Goal: Find contact information: Find contact information

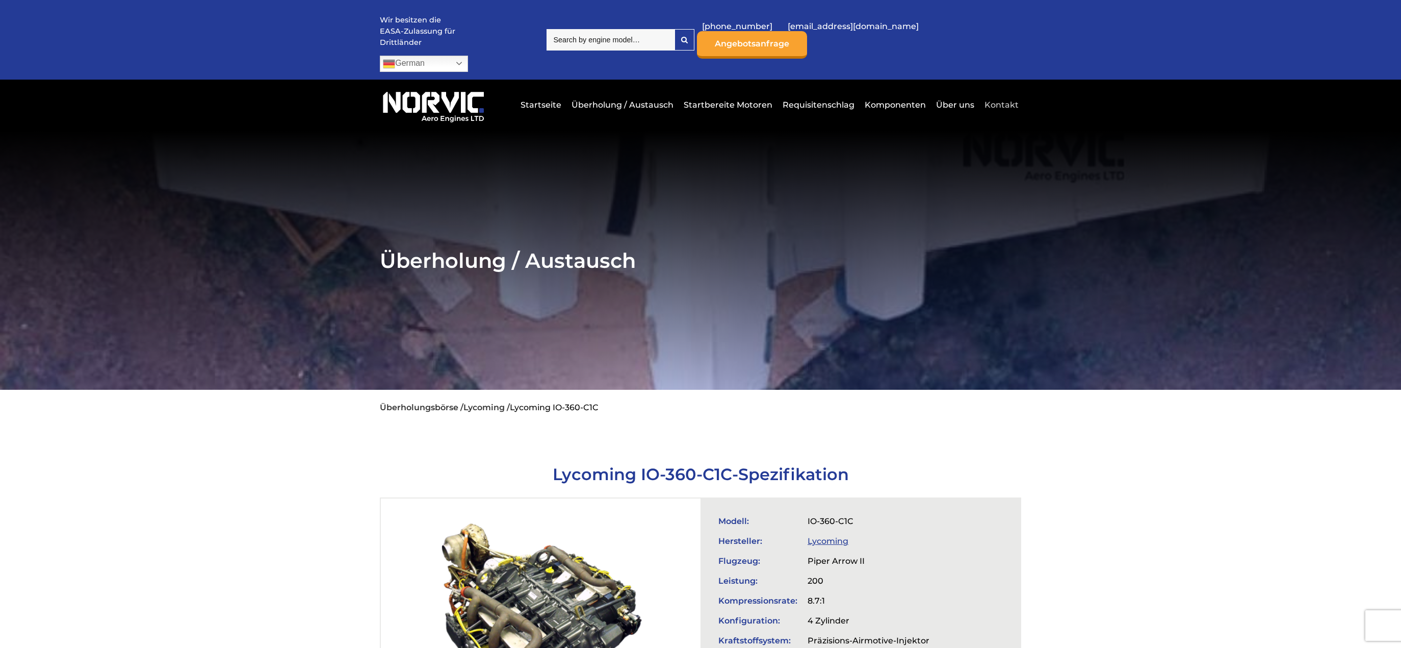
click at [1000, 92] on link "Kontakt" at bounding box center [1000, 104] width 37 height 25
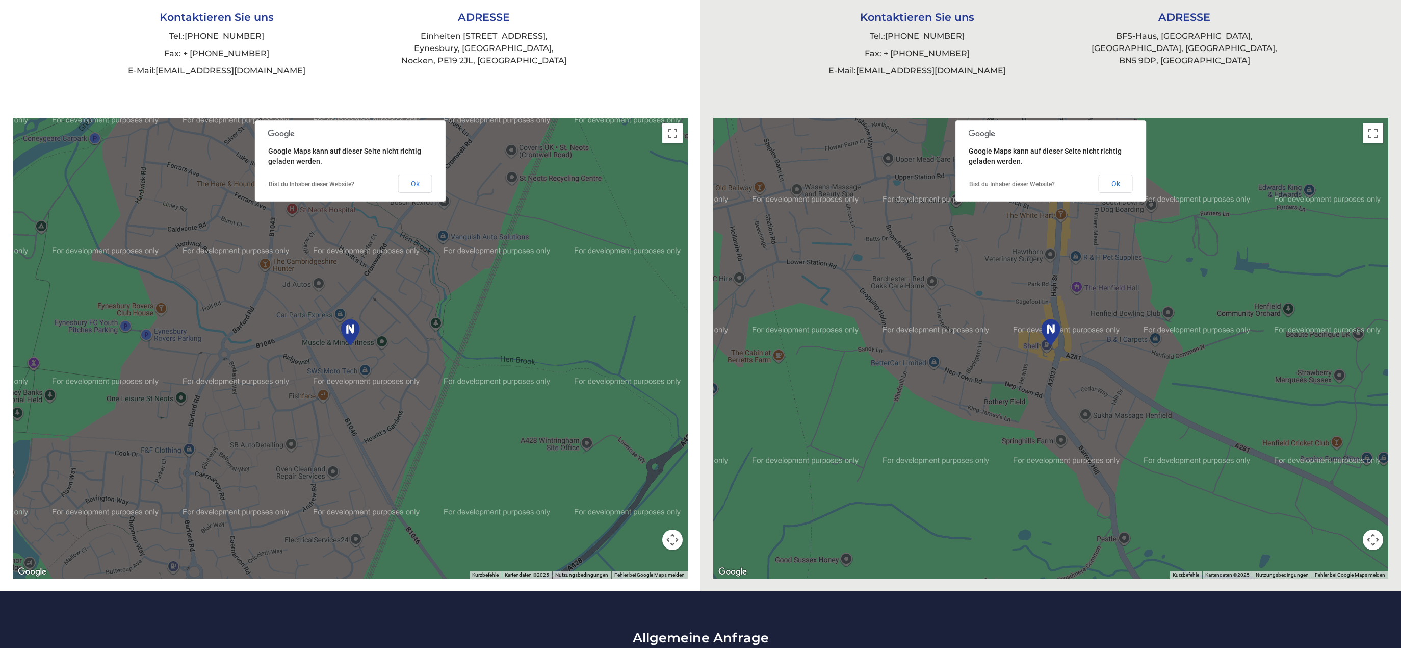
scroll to position [459, 0]
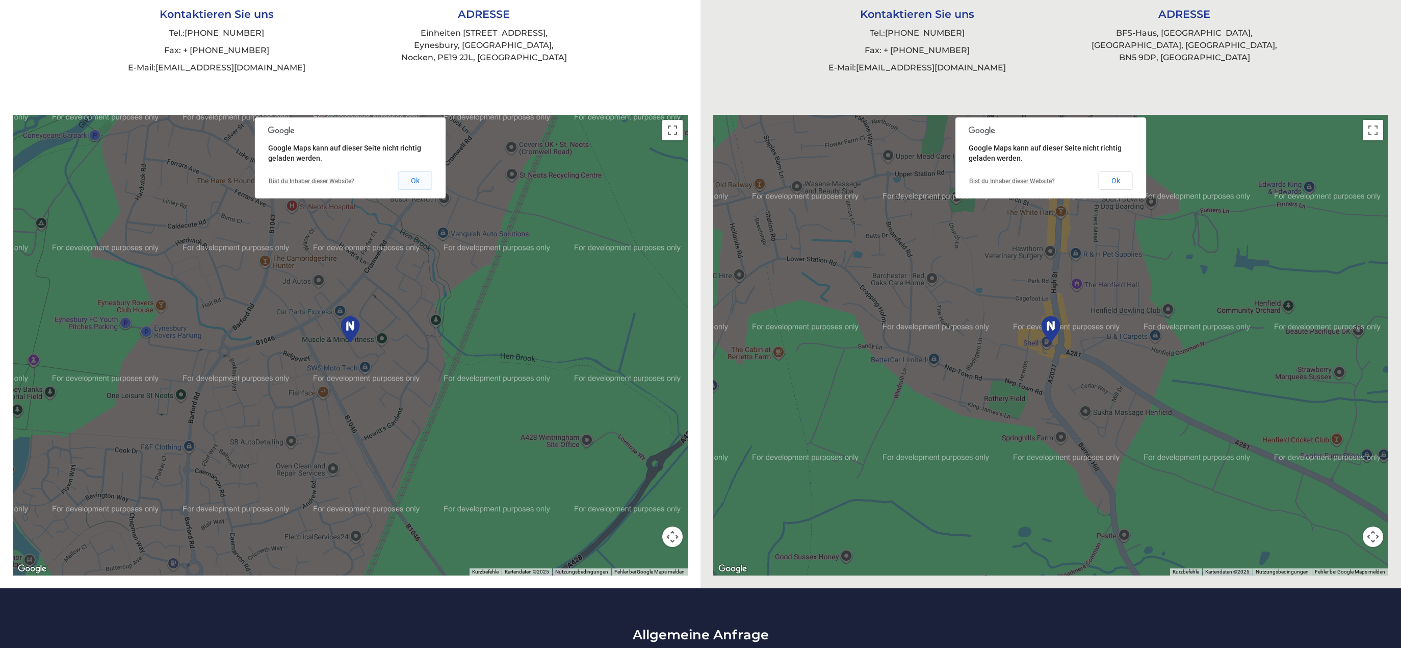
click at [424, 171] on button "Ok" at bounding box center [415, 180] width 34 height 18
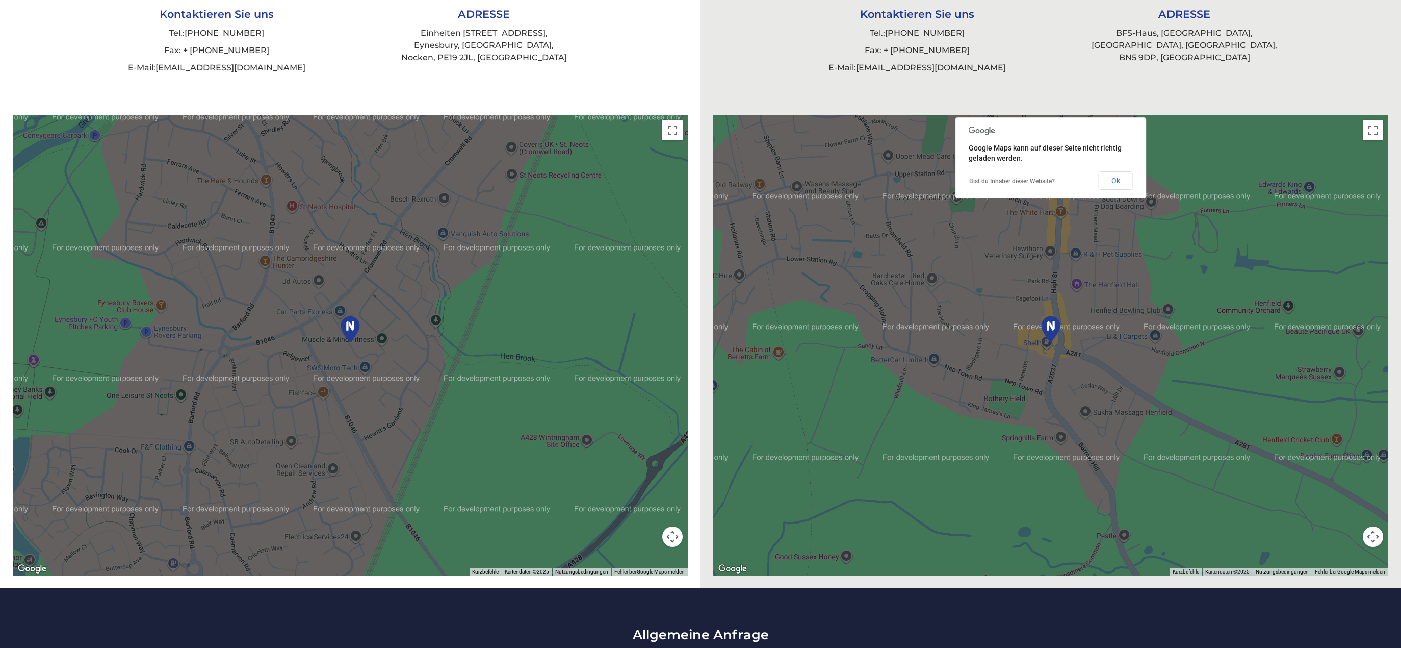
click at [432, 251] on div at bounding box center [350, 345] width 675 height 460
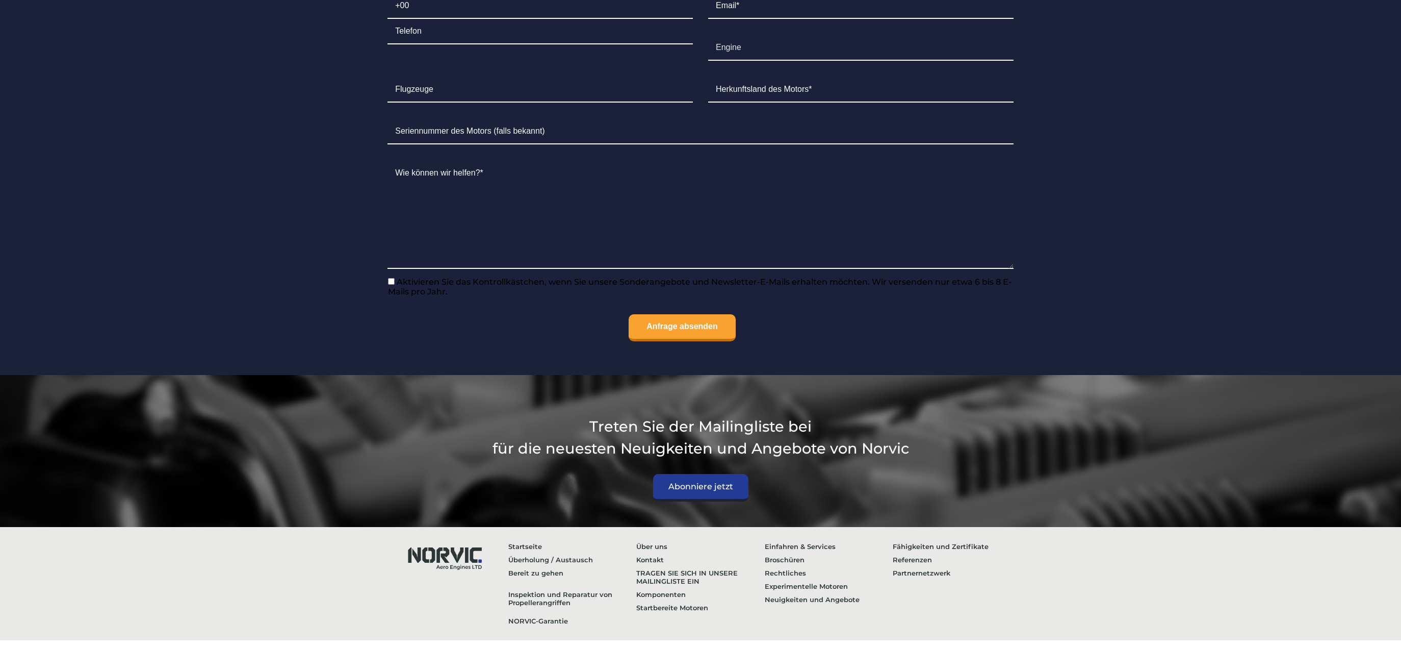
scroll to position [1249, 0]
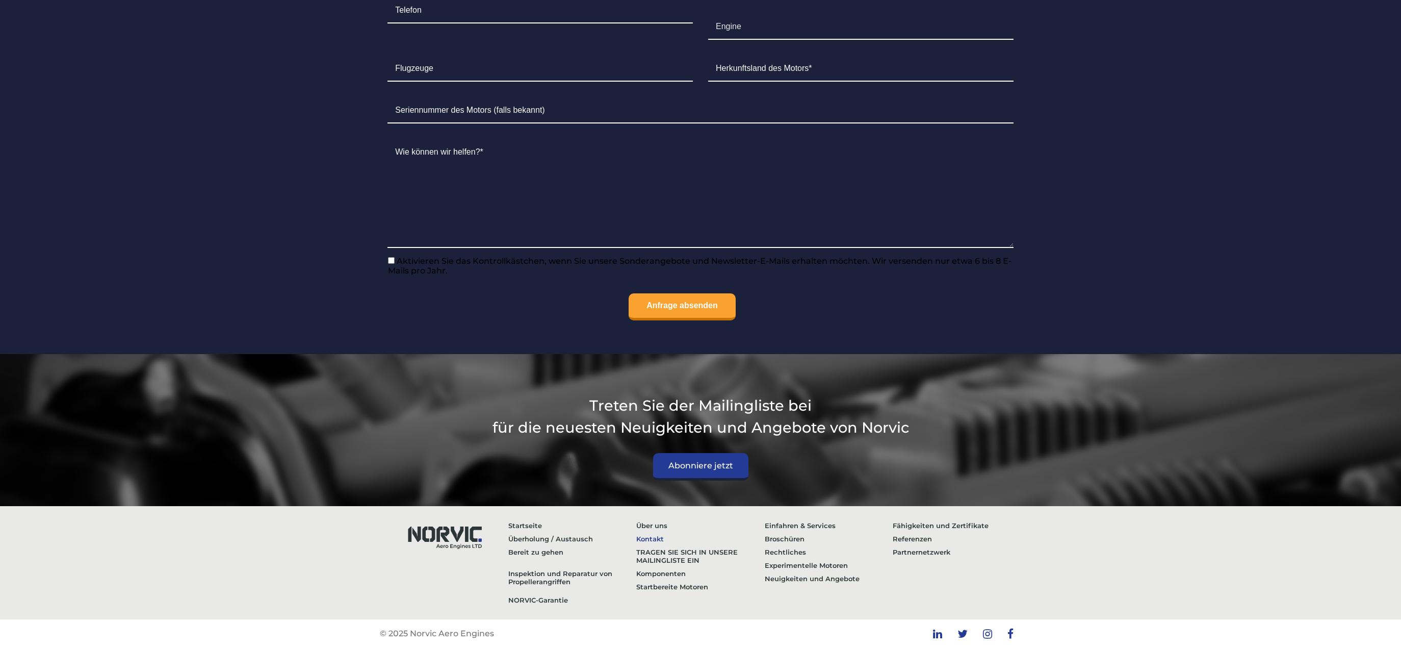
click at [657, 539] on link "Kontakt" at bounding box center [700, 538] width 129 height 13
